Goal: Information Seeking & Learning: Learn about a topic

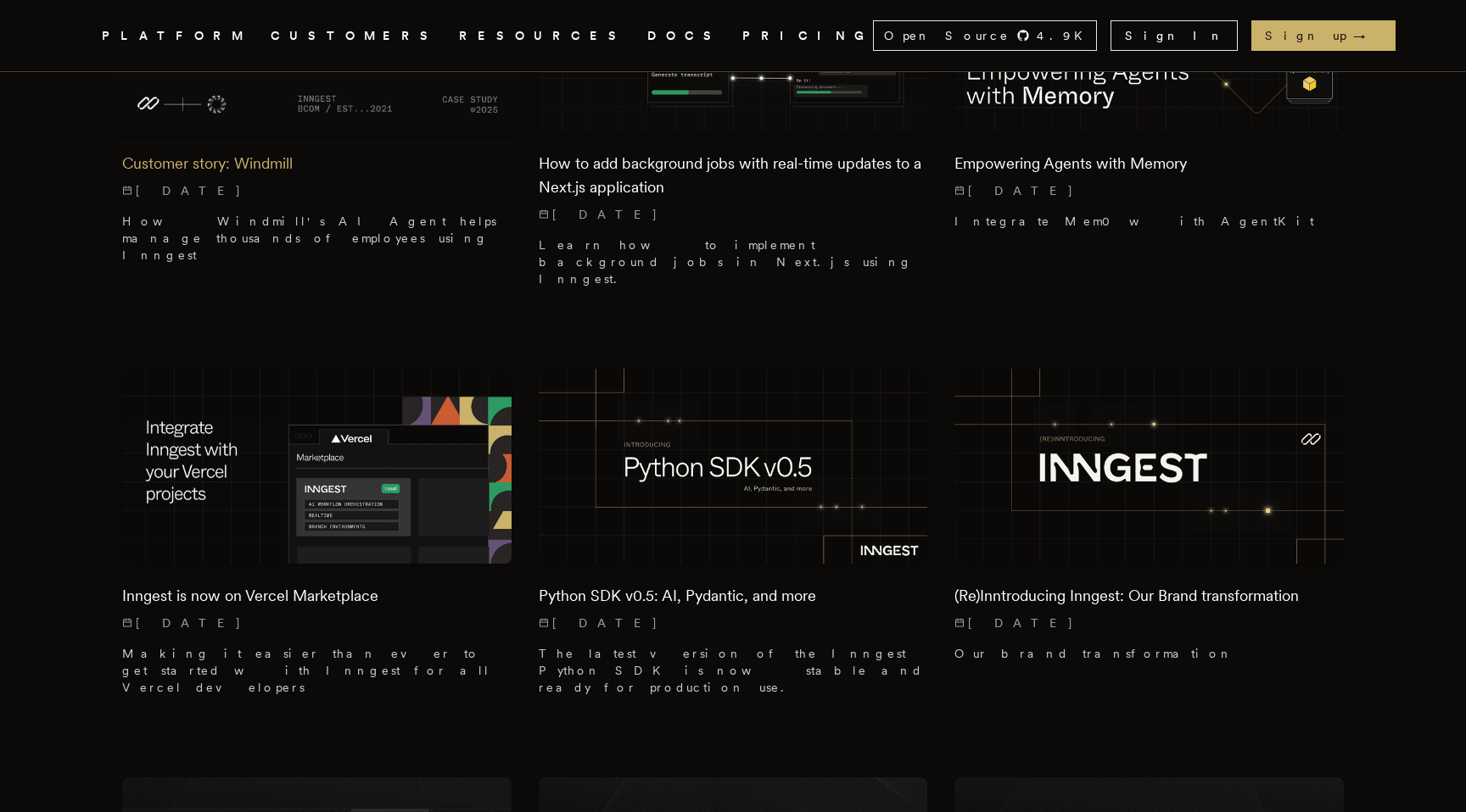
scroll to position [2181, 0]
click at [1184, 364] on img at bounding box center [1149, 466] width 409 height 204
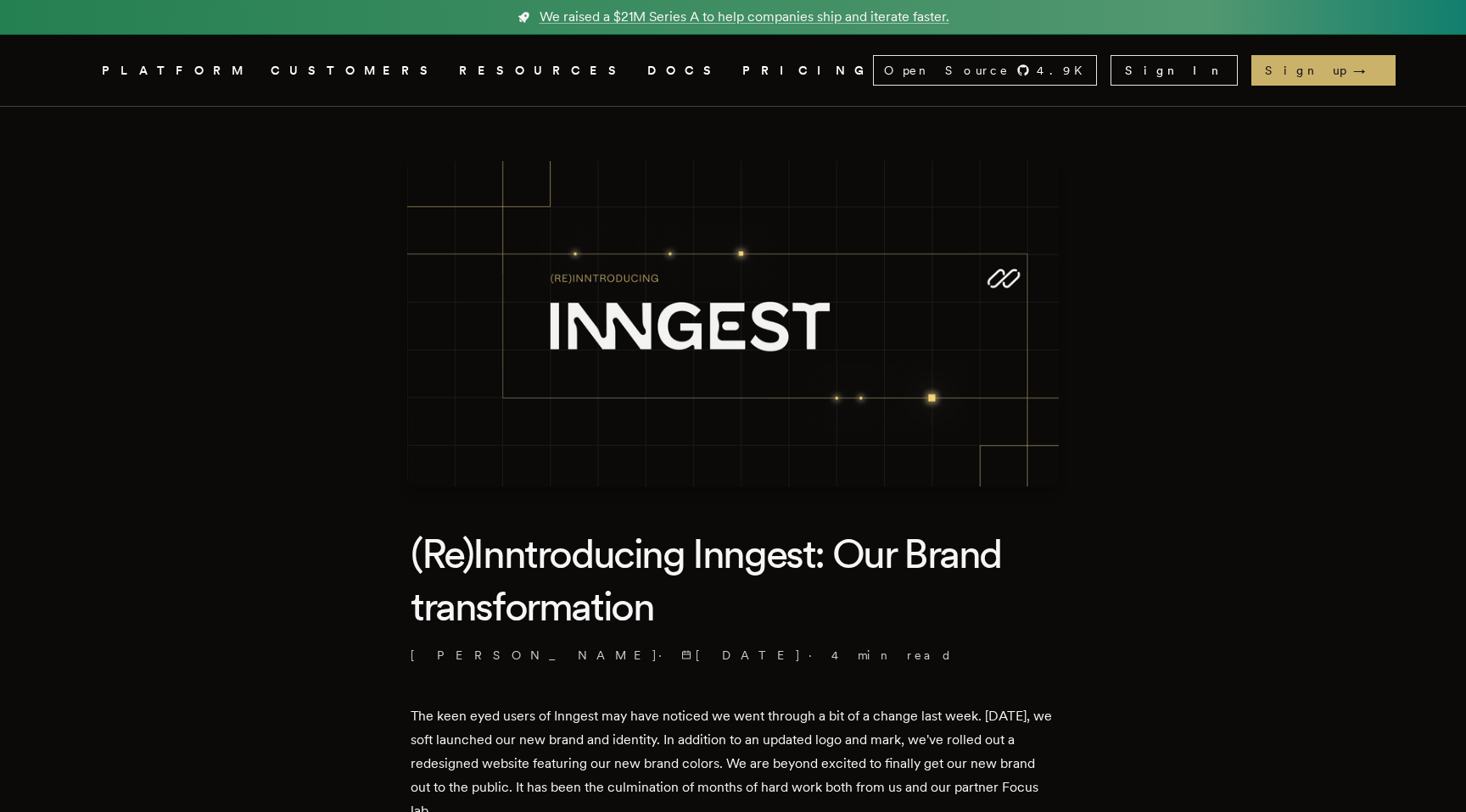
click at [87, 83] on link "Inngest .cls-1 { fill: #FAFAF9; }" at bounding box center [81, 71] width 10 height 30
